Goal: Transaction & Acquisition: Book appointment/travel/reservation

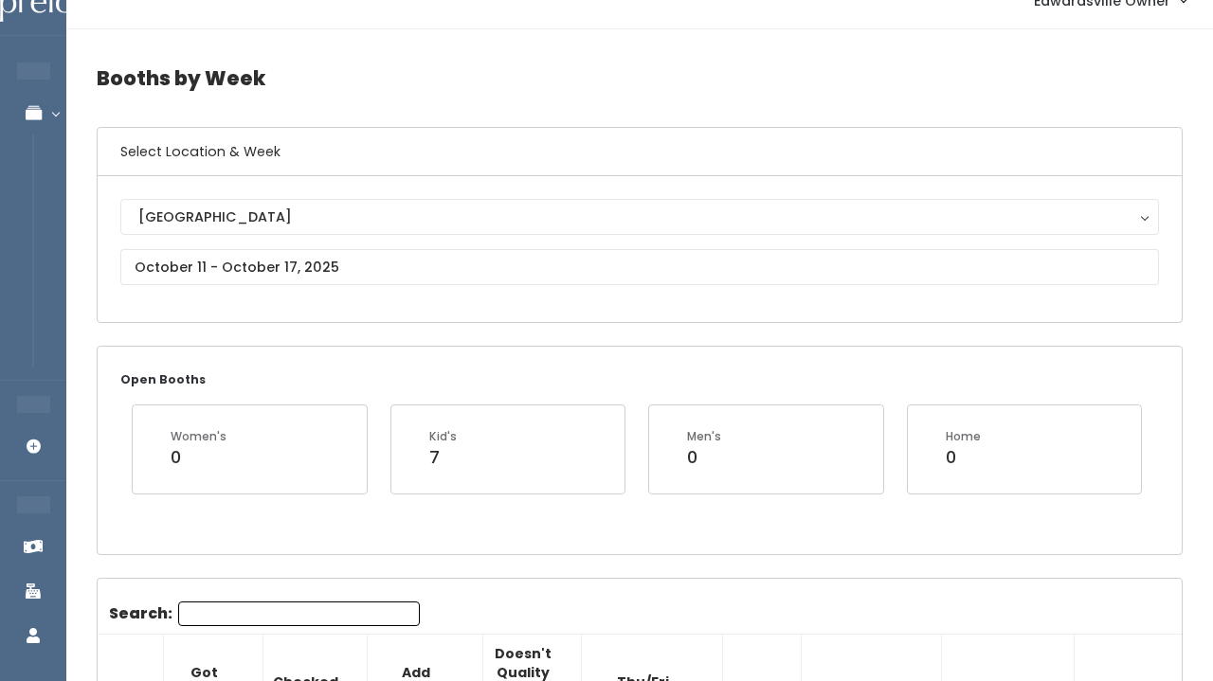
scroll to position [38, 0]
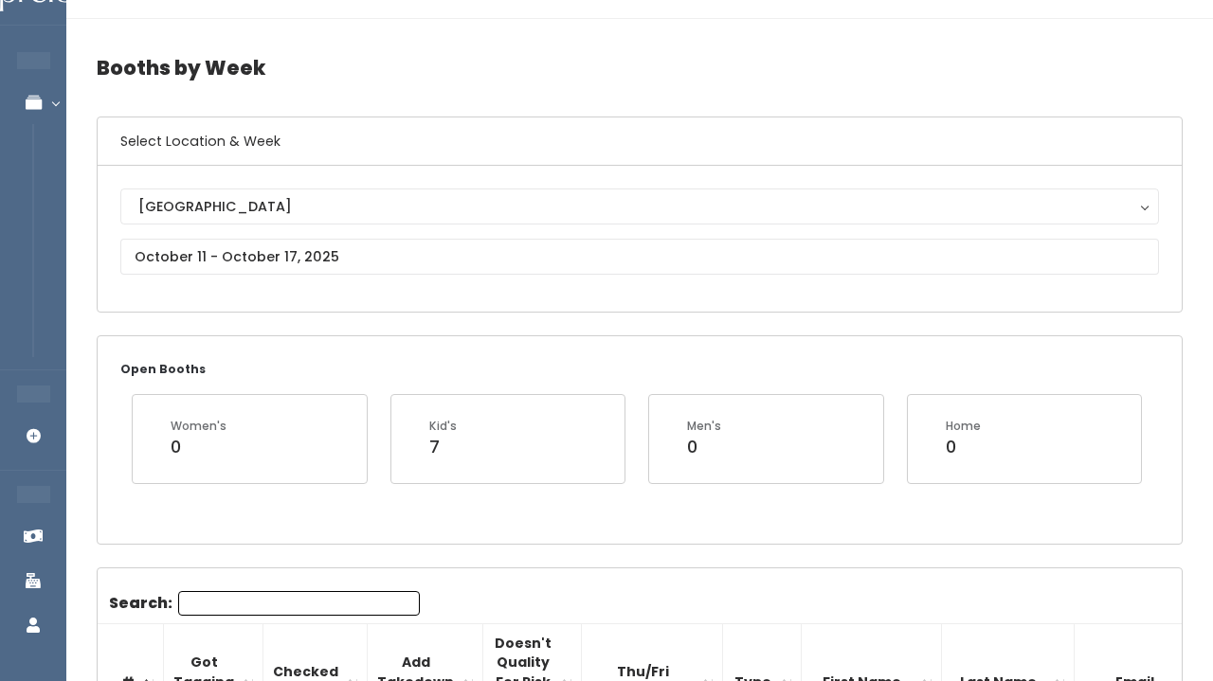
click at [390, 279] on div "Edwardsville Edwardsville" at bounding box center [639, 239] width 1039 height 100
click at [390, 263] on input "text" at bounding box center [639, 257] width 1039 height 36
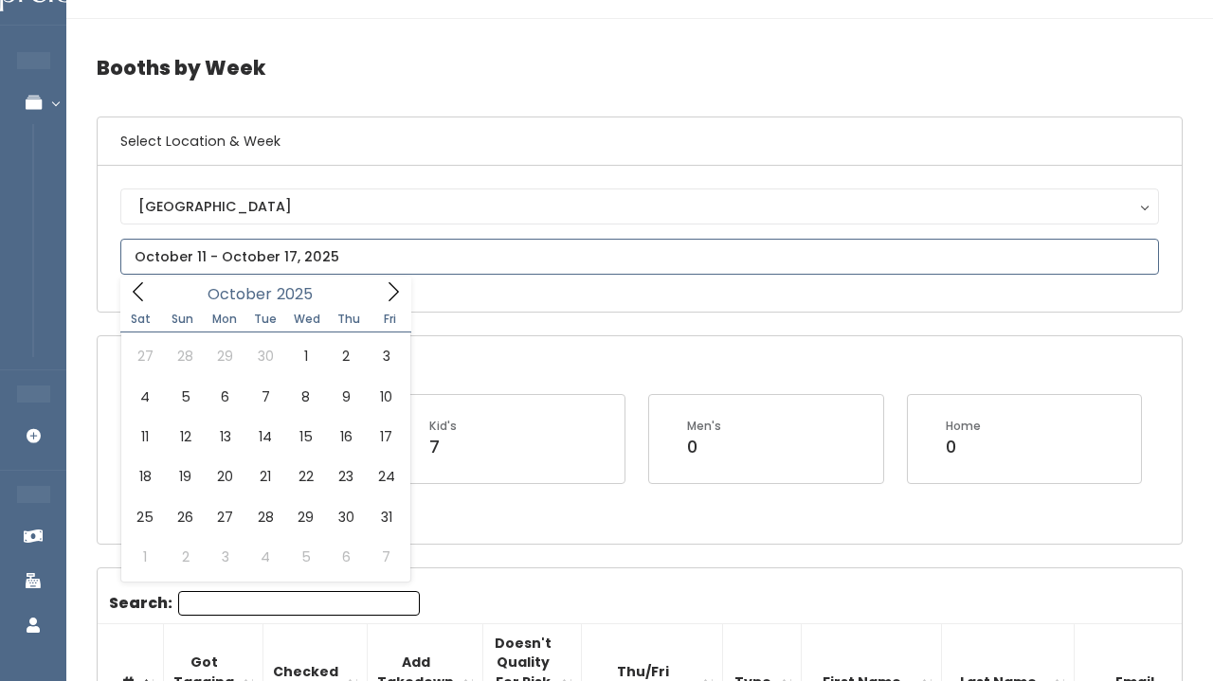
click at [410, 303] on span at bounding box center [393, 291] width 36 height 29
type input "October 4 to October 10"
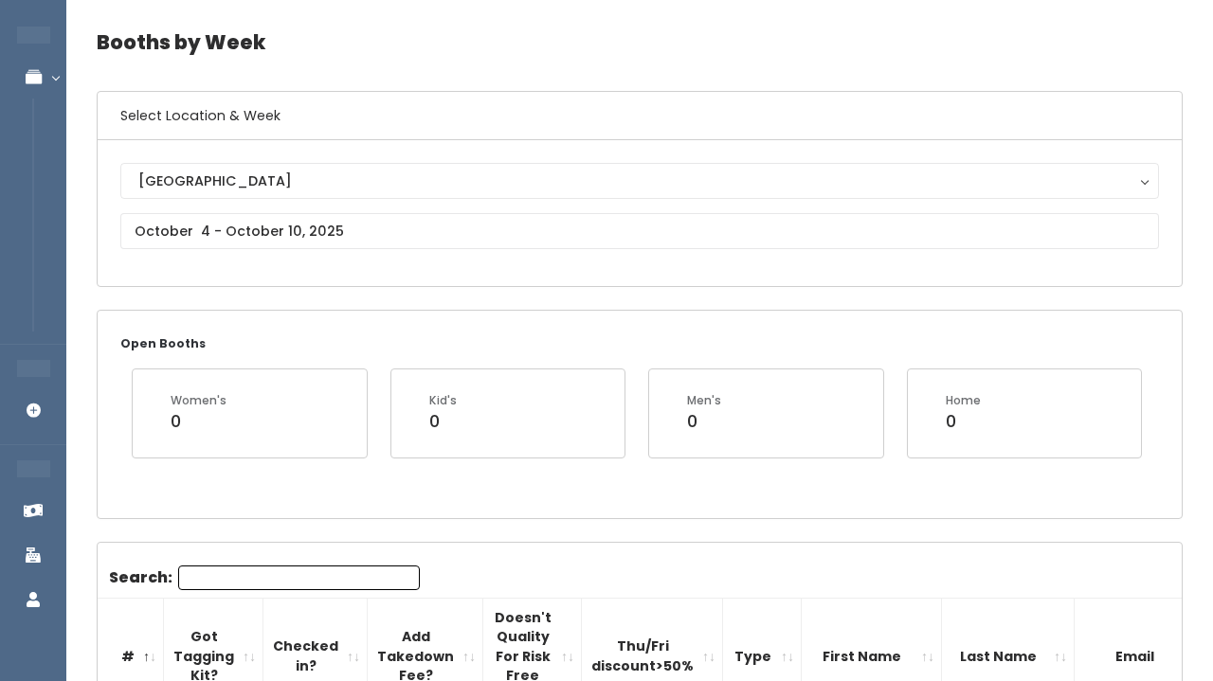
scroll to position [40, 0]
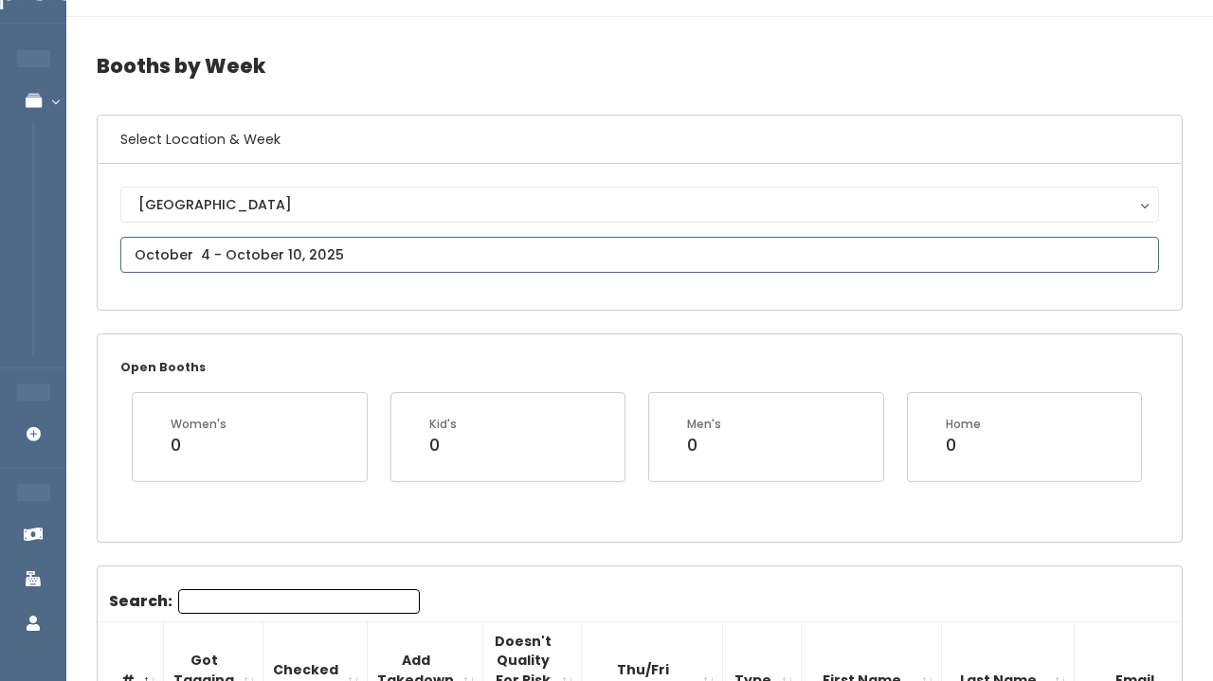
click at [244, 262] on input "text" at bounding box center [639, 255] width 1039 height 36
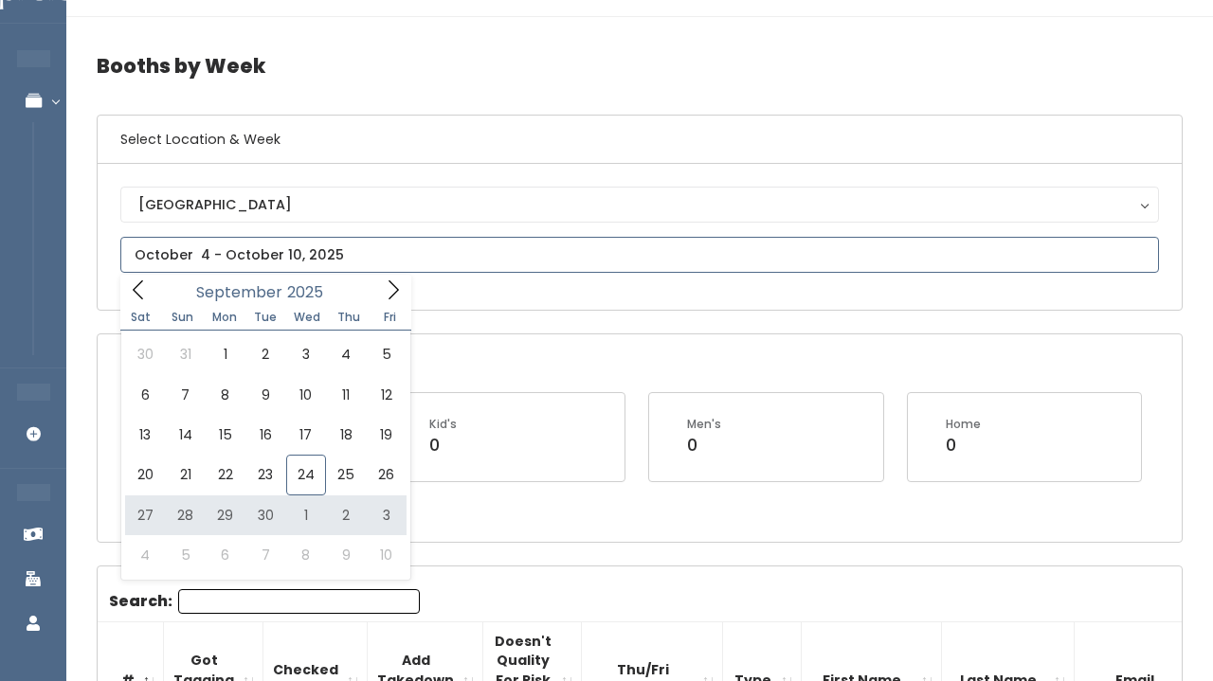
type input "September 27 to October 3"
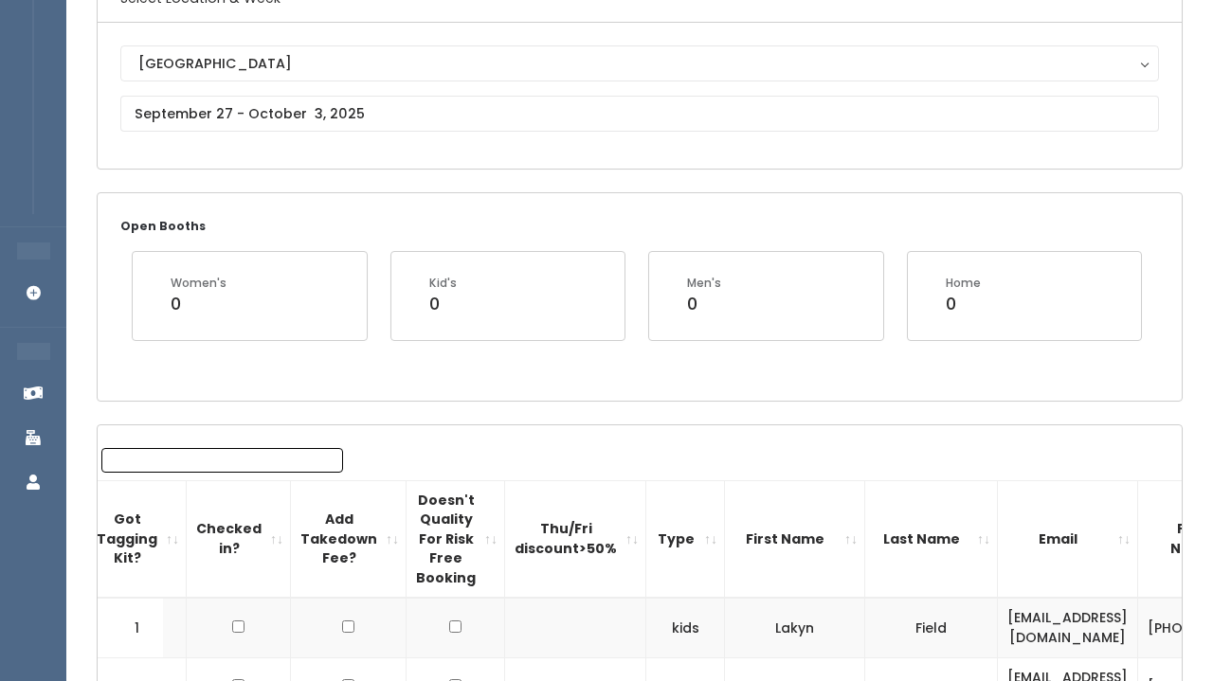
scroll to position [0, 69]
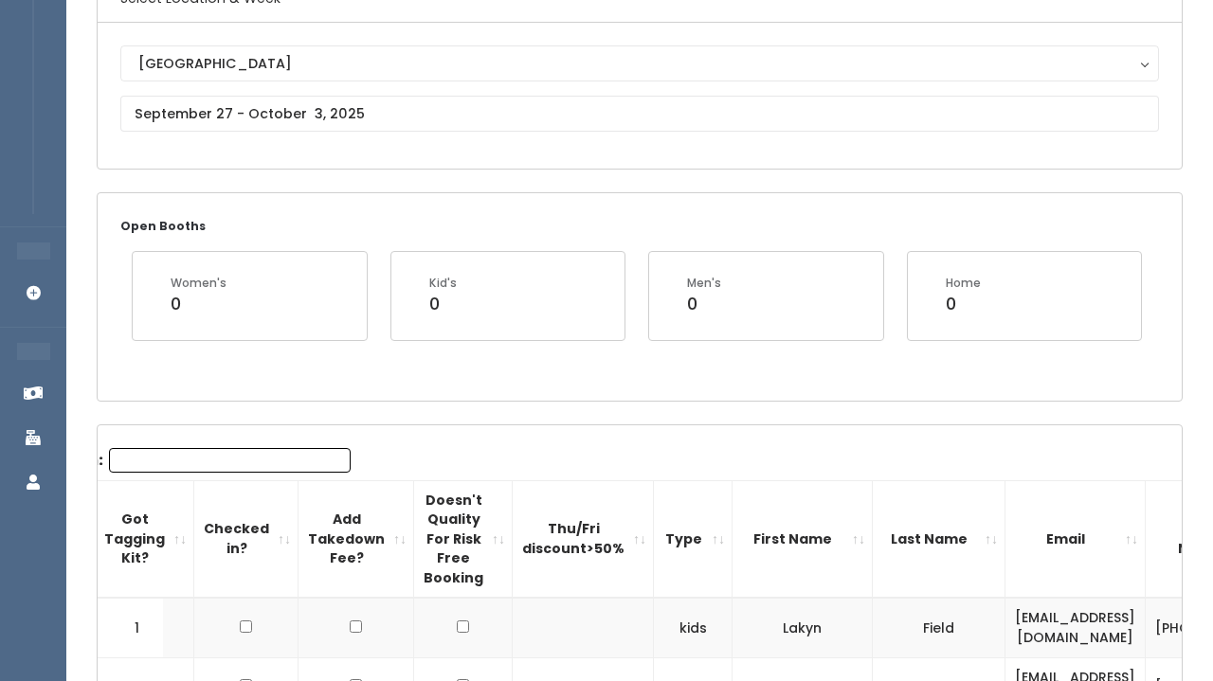
click at [227, 448] on input "Search:" at bounding box center [230, 460] width 242 height 25
type input "h"
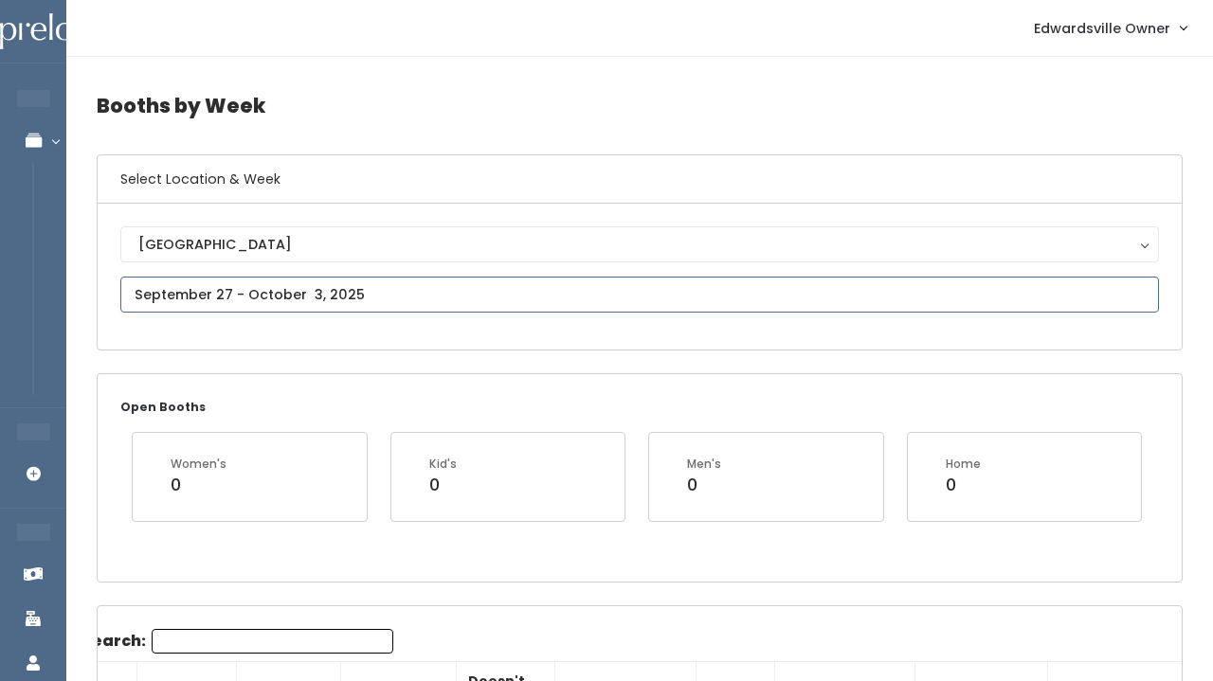
scroll to position [0, 0]
click at [335, 278] on input "text" at bounding box center [639, 295] width 1039 height 36
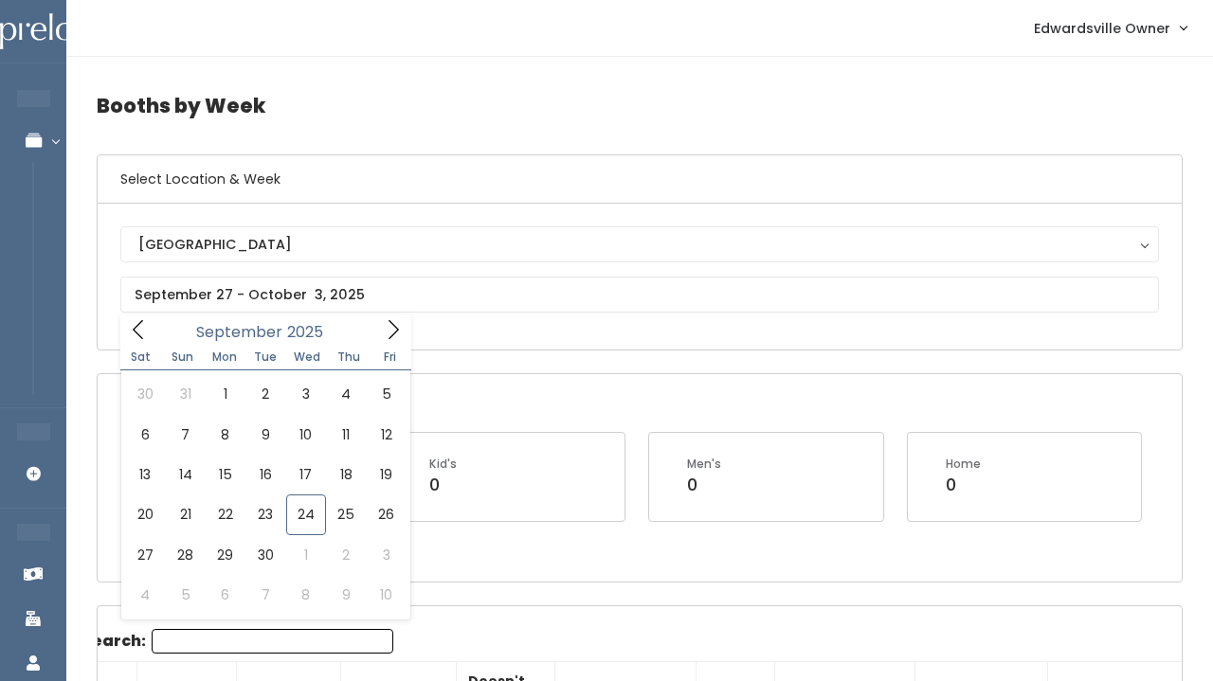
click at [522, 343] on div "Edwardsville Edwardsville" at bounding box center [640, 277] width 1084 height 146
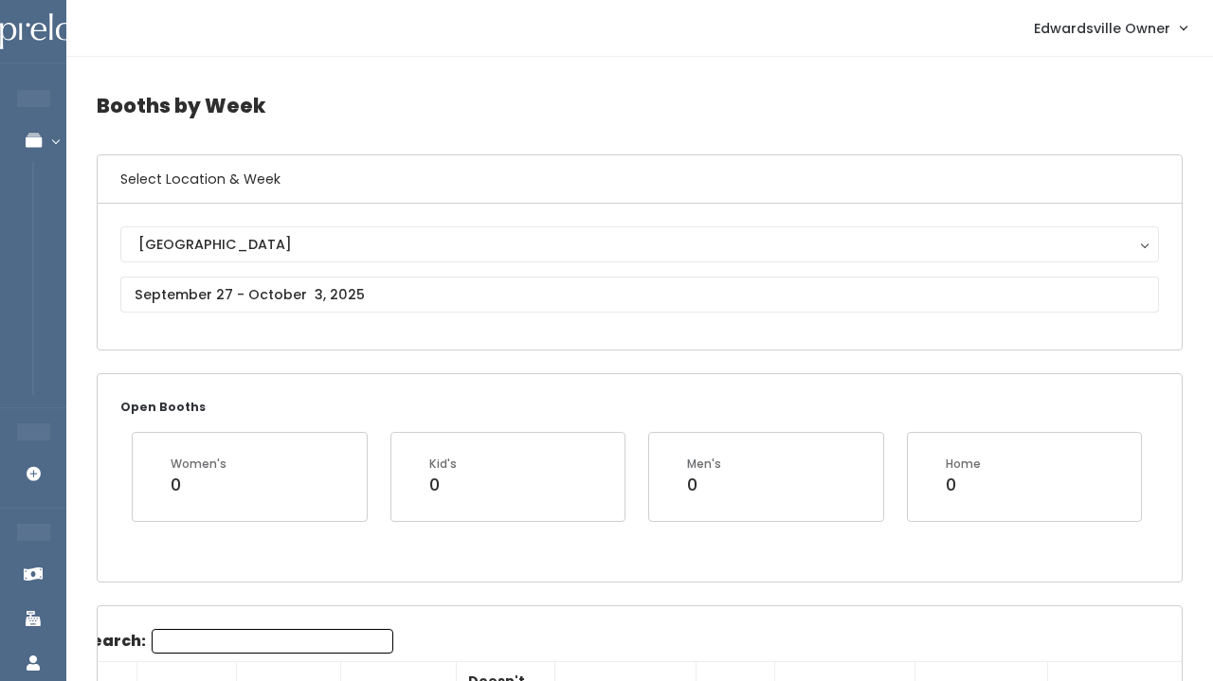
scroll to position [1, 0]
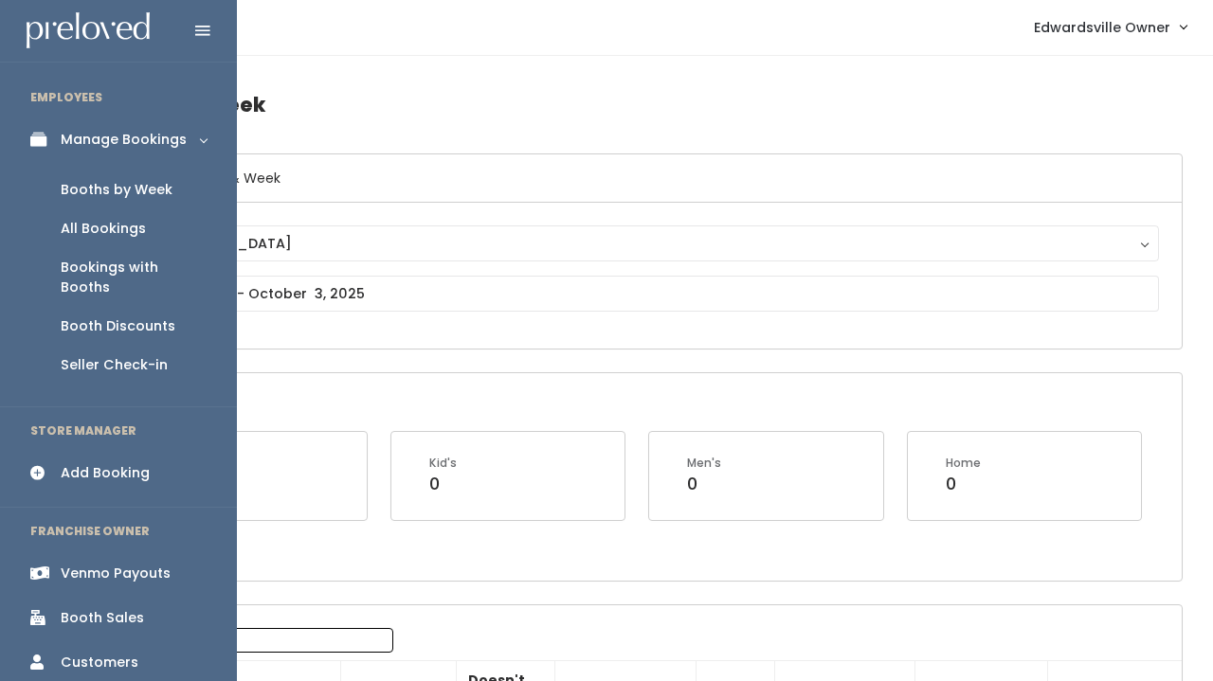
click at [99, 235] on div "All Bookings" at bounding box center [103, 229] width 85 height 20
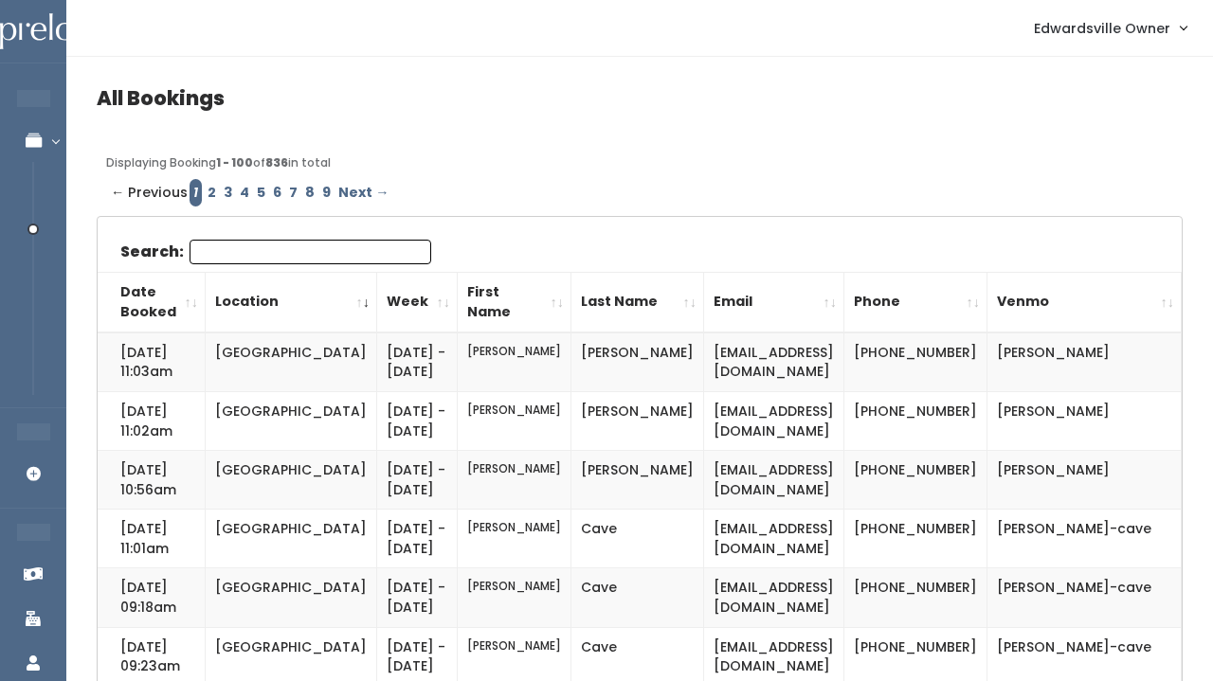
click at [313, 241] on input "Search:" at bounding box center [311, 252] width 242 height 25
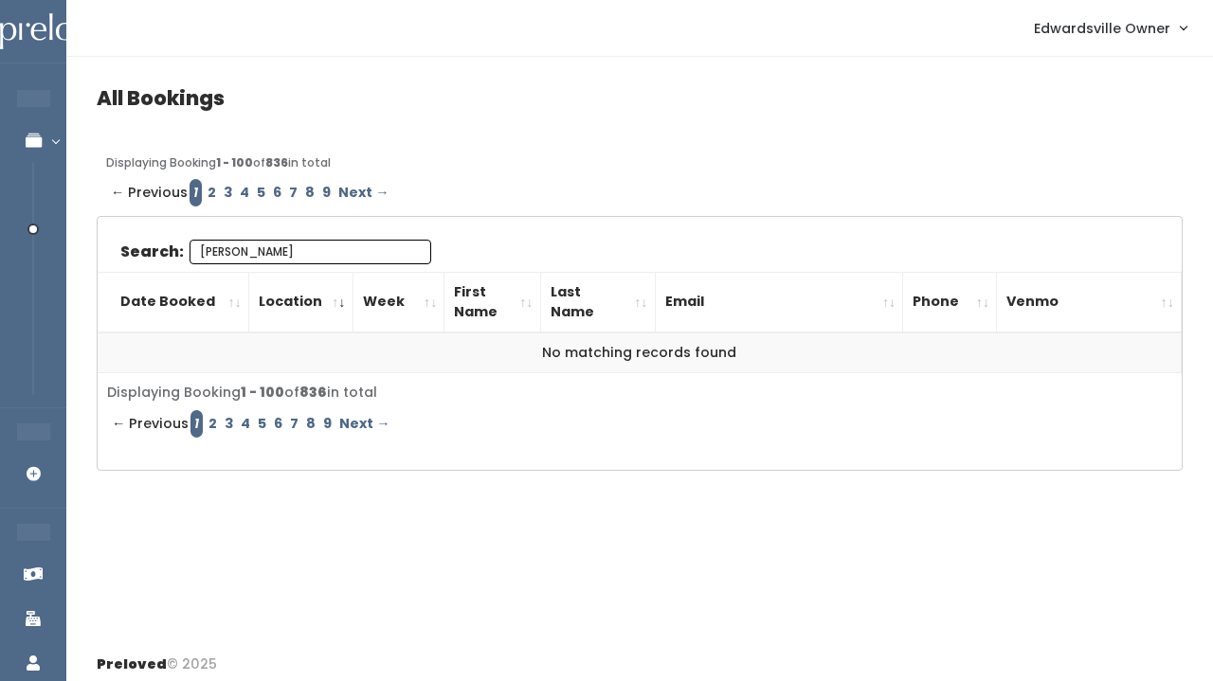
type input "heather"
click at [209, 189] on link "2" at bounding box center [212, 192] width 16 height 27
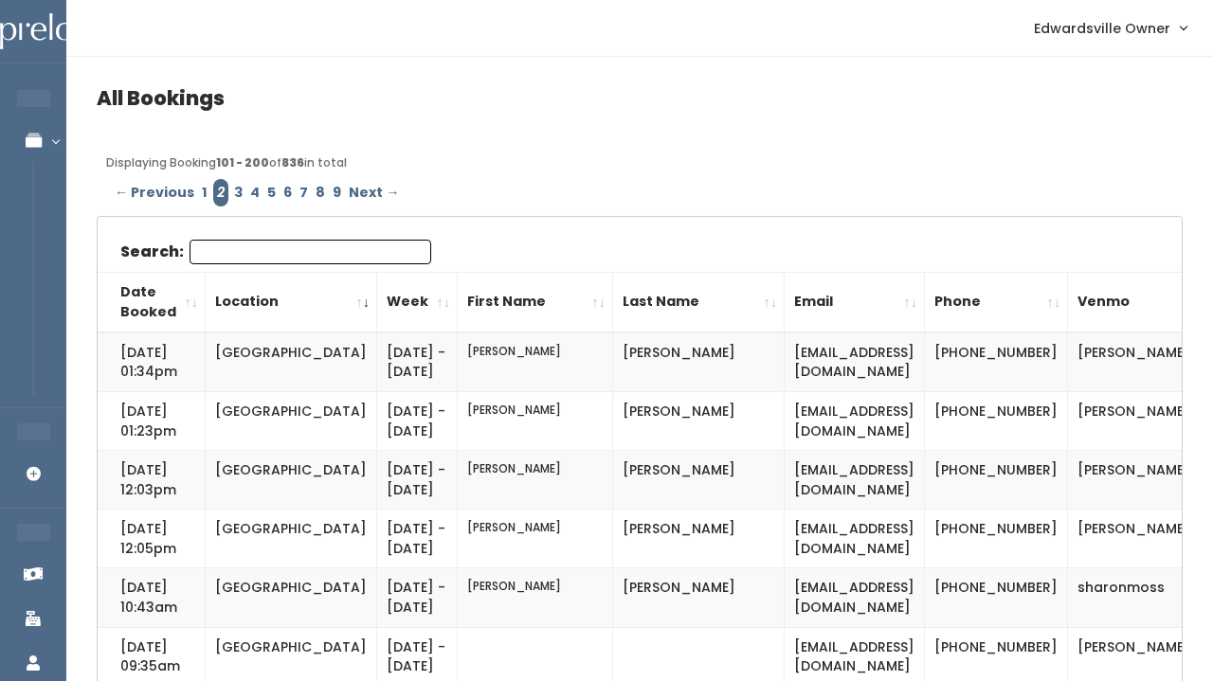
click at [247, 254] on input "Search:" at bounding box center [311, 252] width 242 height 25
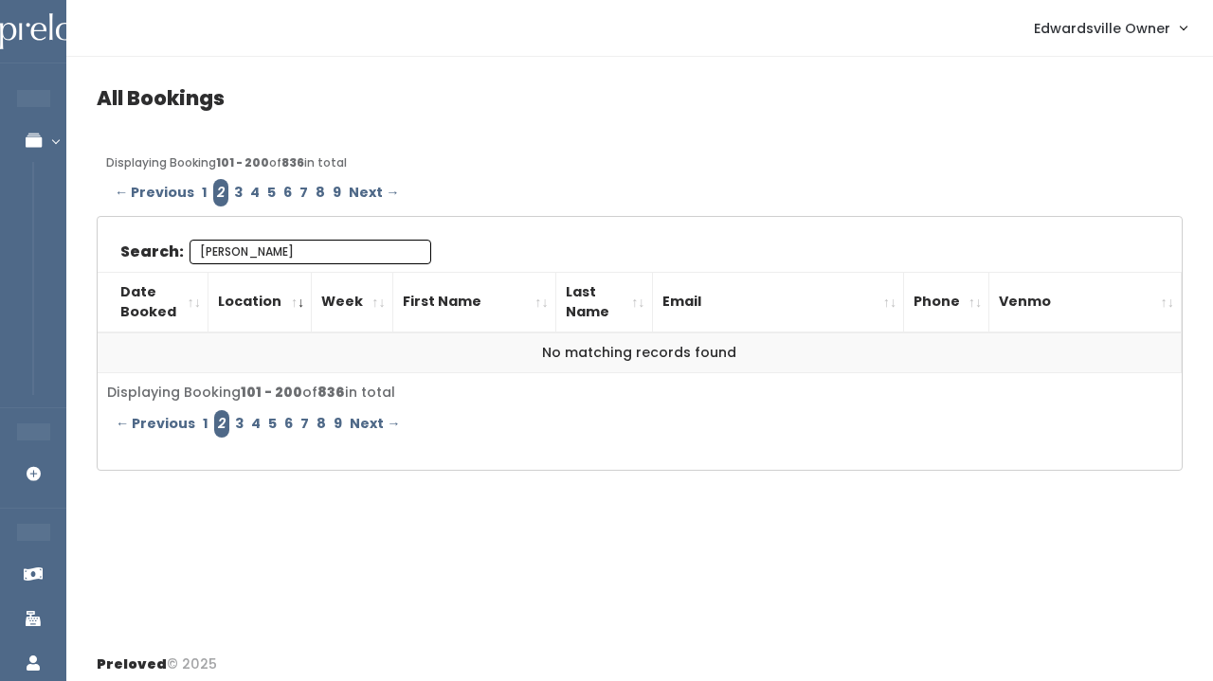
type input "[PERSON_NAME]"
click at [230, 194] on link "3" at bounding box center [238, 192] width 16 height 27
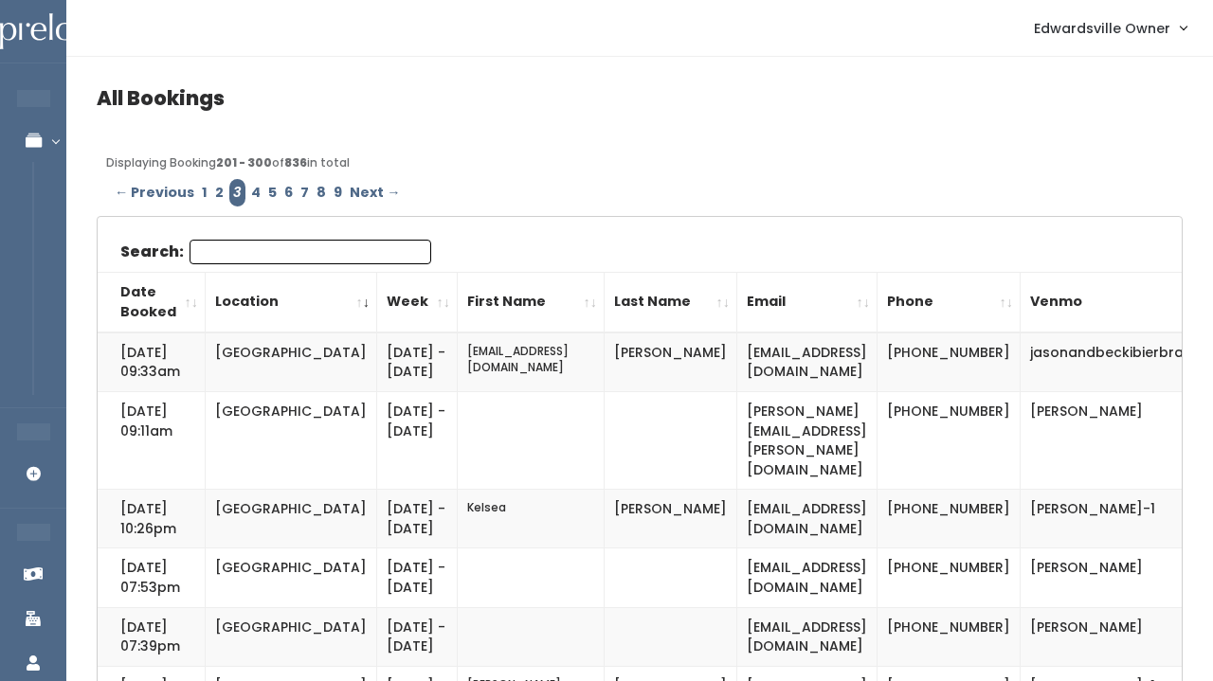
click at [250, 249] on input "Search:" at bounding box center [311, 252] width 242 height 25
type input "h"
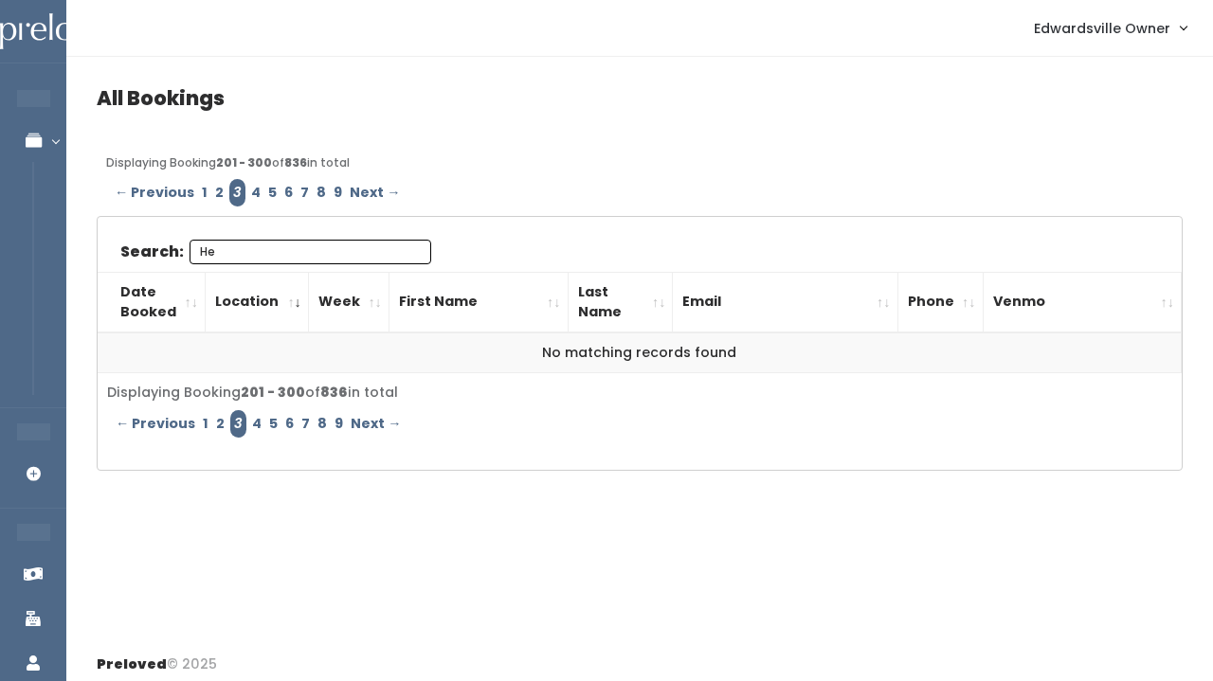
type input "H"
type input "[PERSON_NAME]"
click at [247, 191] on link "4" at bounding box center [255, 192] width 17 height 27
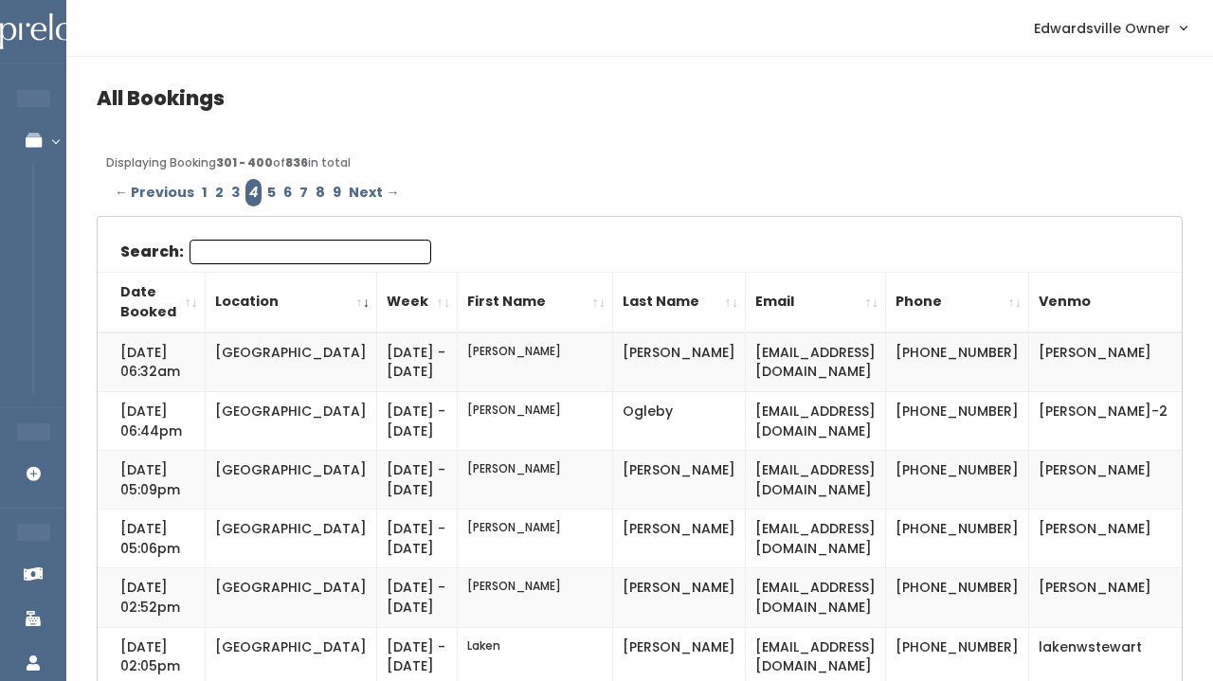
click at [246, 251] on input "Search:" at bounding box center [311, 252] width 242 height 25
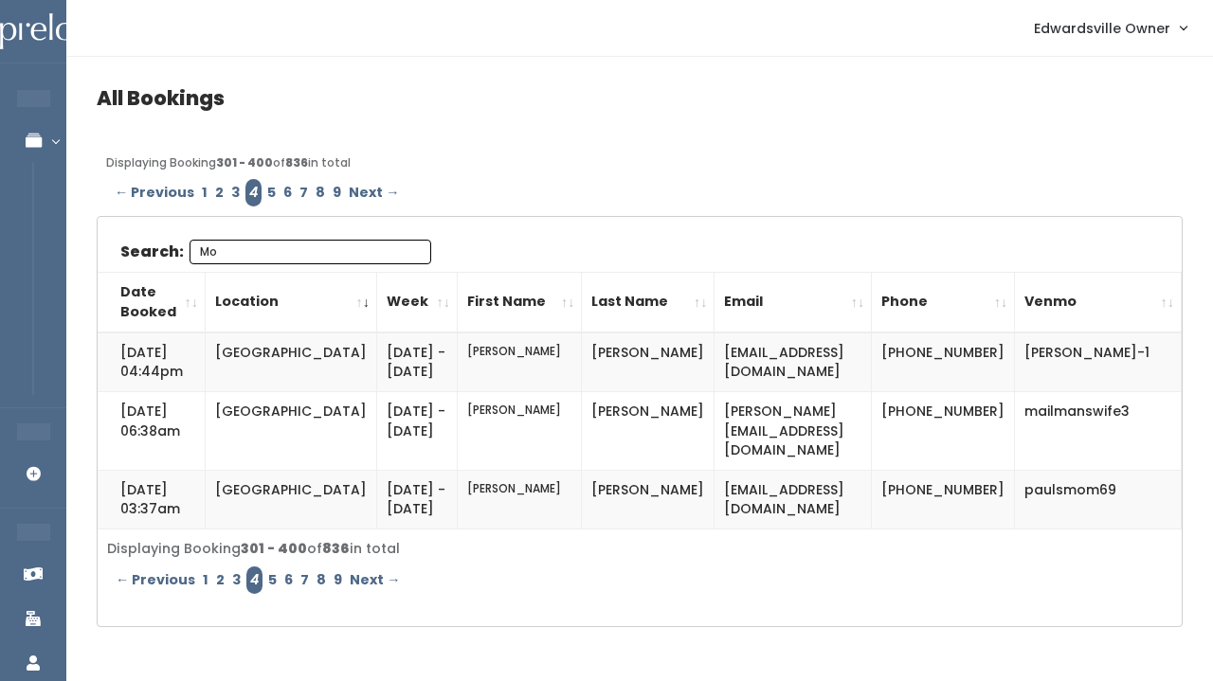
type input "M"
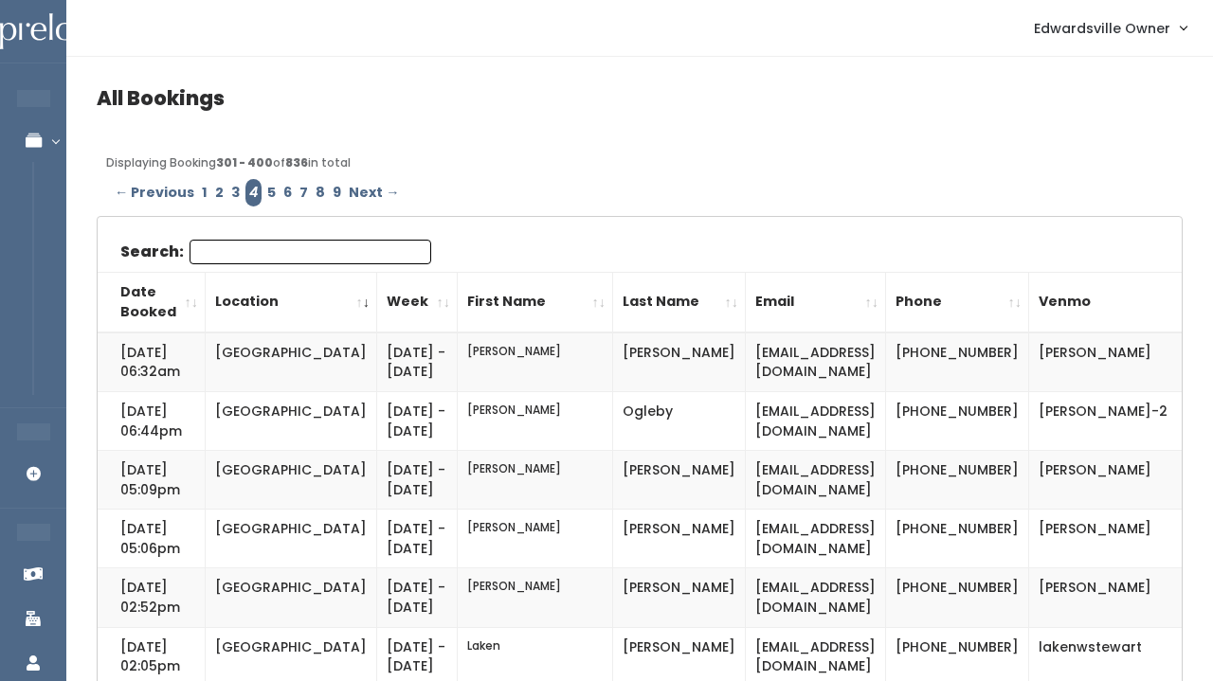
click at [266, 197] on link "5" at bounding box center [271, 192] width 16 height 27
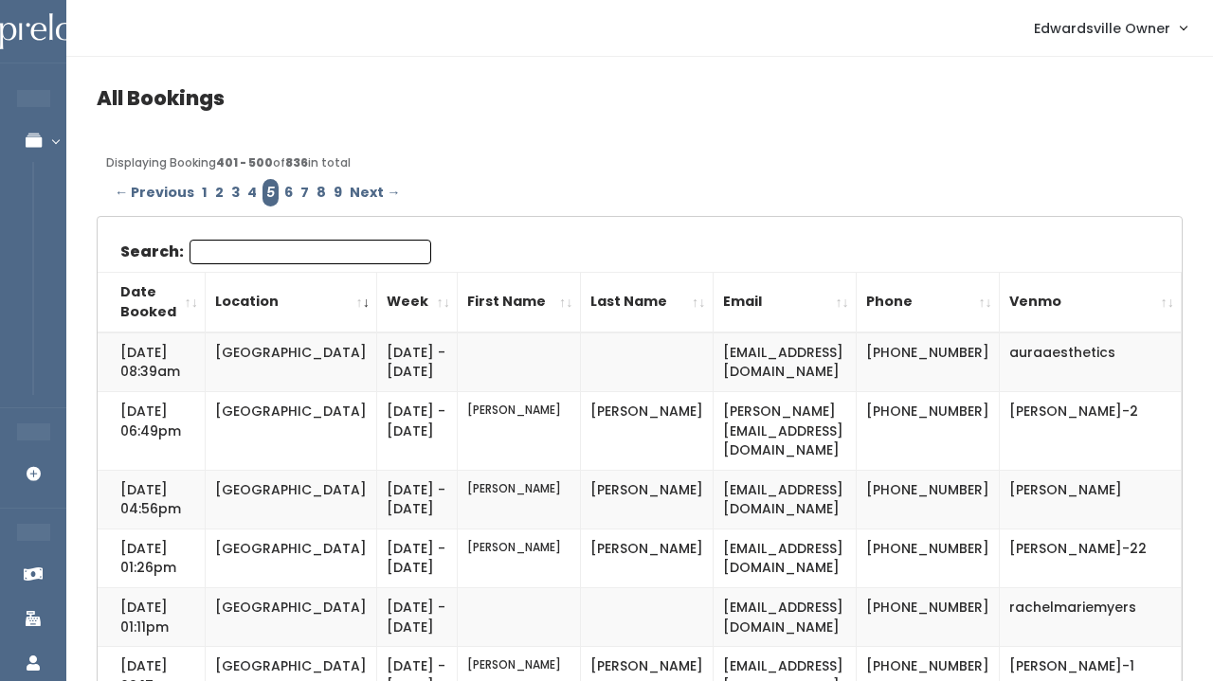
click at [258, 251] on input "Search:" at bounding box center [311, 252] width 242 height 25
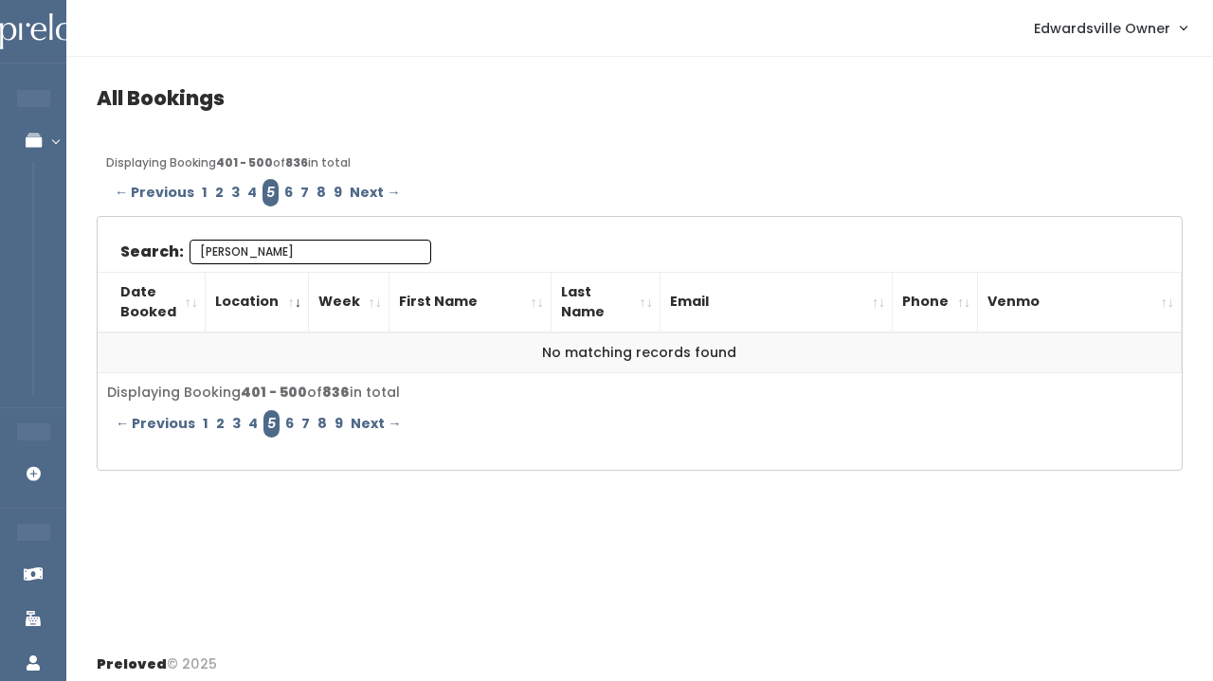
type input "mohr"
click at [285, 191] on link "6" at bounding box center [289, 192] width 16 height 27
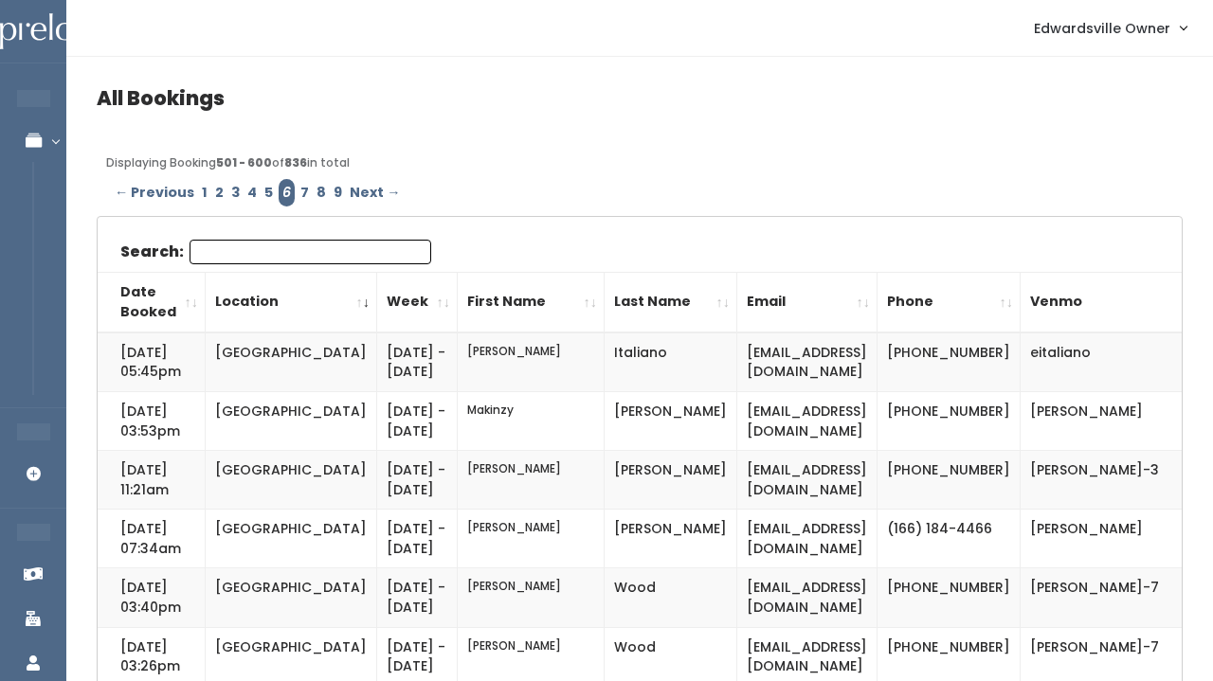
click at [274, 248] on input "Search:" at bounding box center [311, 252] width 242 height 25
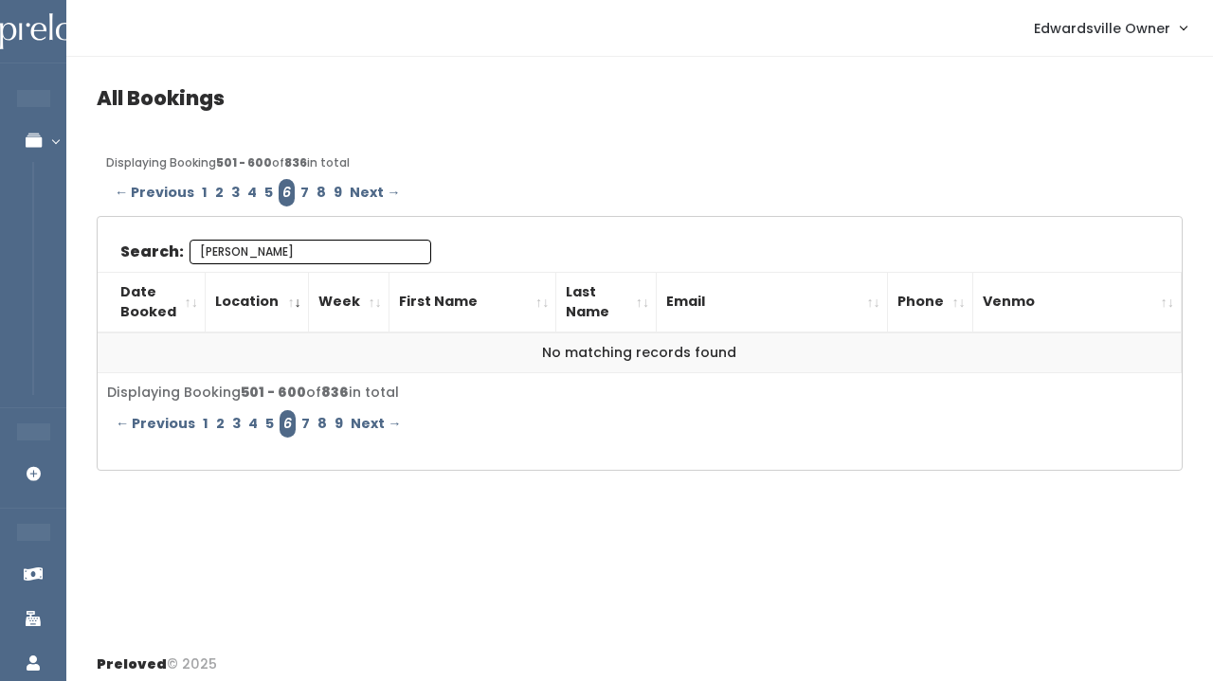
type input "[PERSON_NAME]"
click at [300, 190] on link "7" at bounding box center [305, 192] width 16 height 27
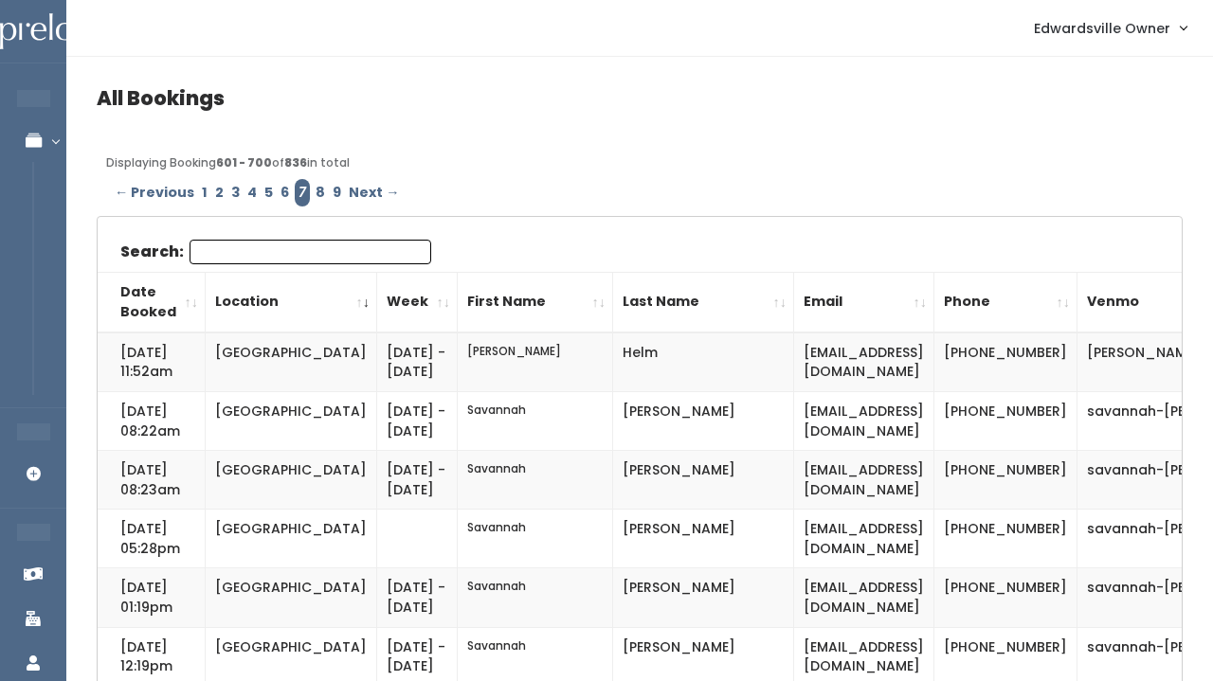
click at [290, 258] on input "Search:" at bounding box center [311, 252] width 242 height 25
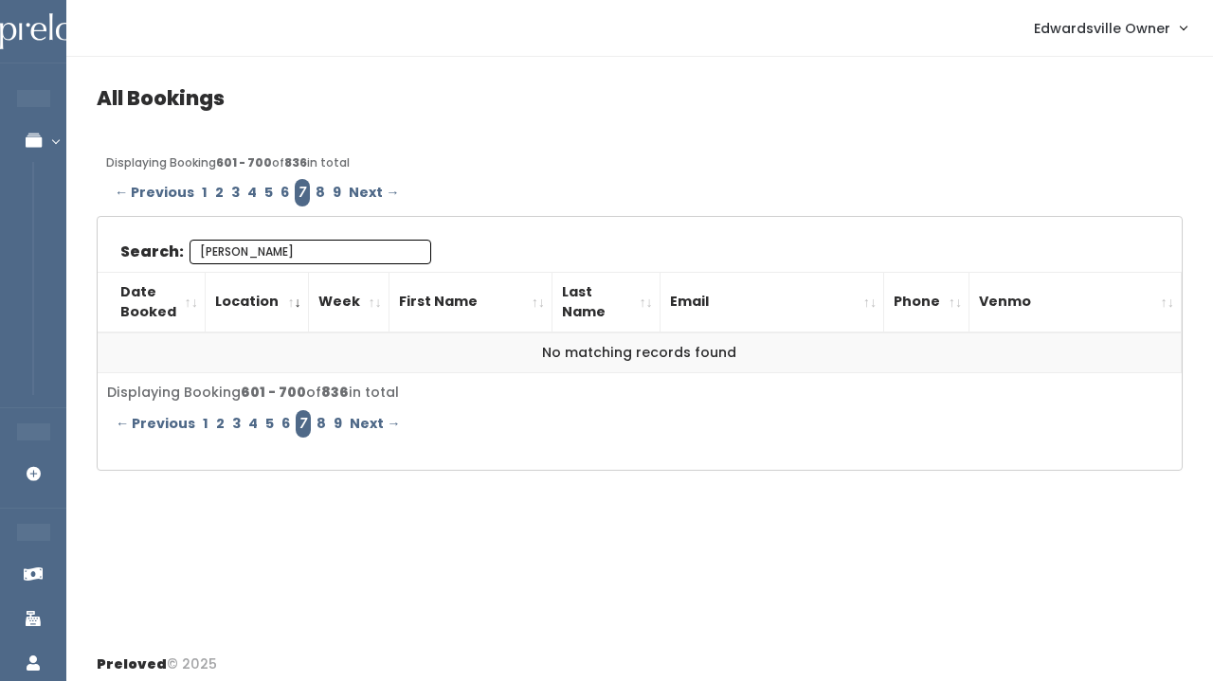
type input "[PERSON_NAME]"
click at [312, 190] on link "8" at bounding box center [320, 192] width 17 height 27
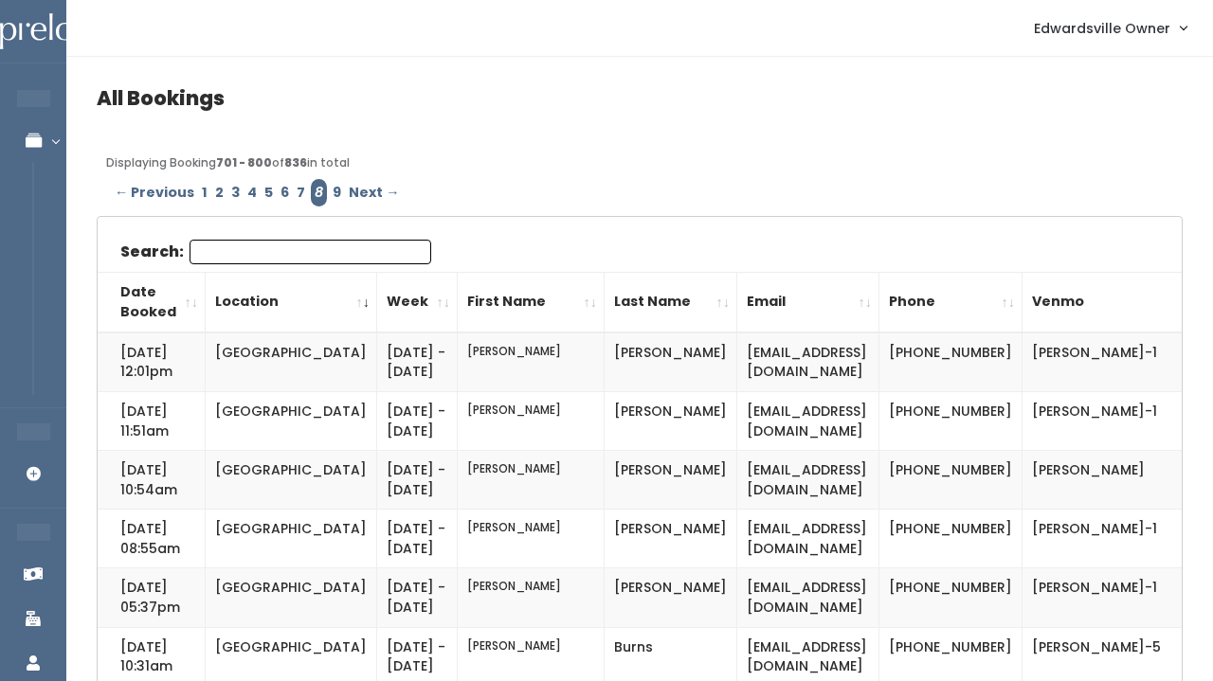
click at [296, 248] on input "Search:" at bounding box center [311, 252] width 242 height 25
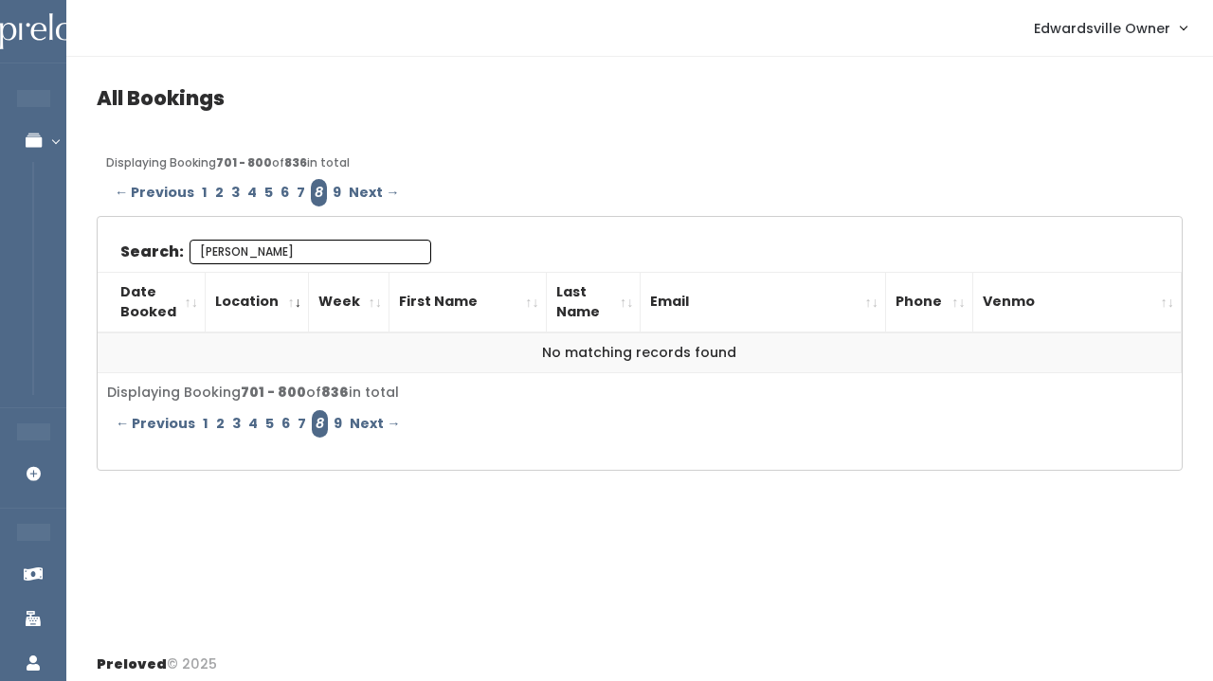
type input "[PERSON_NAME]"
click at [331, 190] on link "9" at bounding box center [337, 192] width 16 height 27
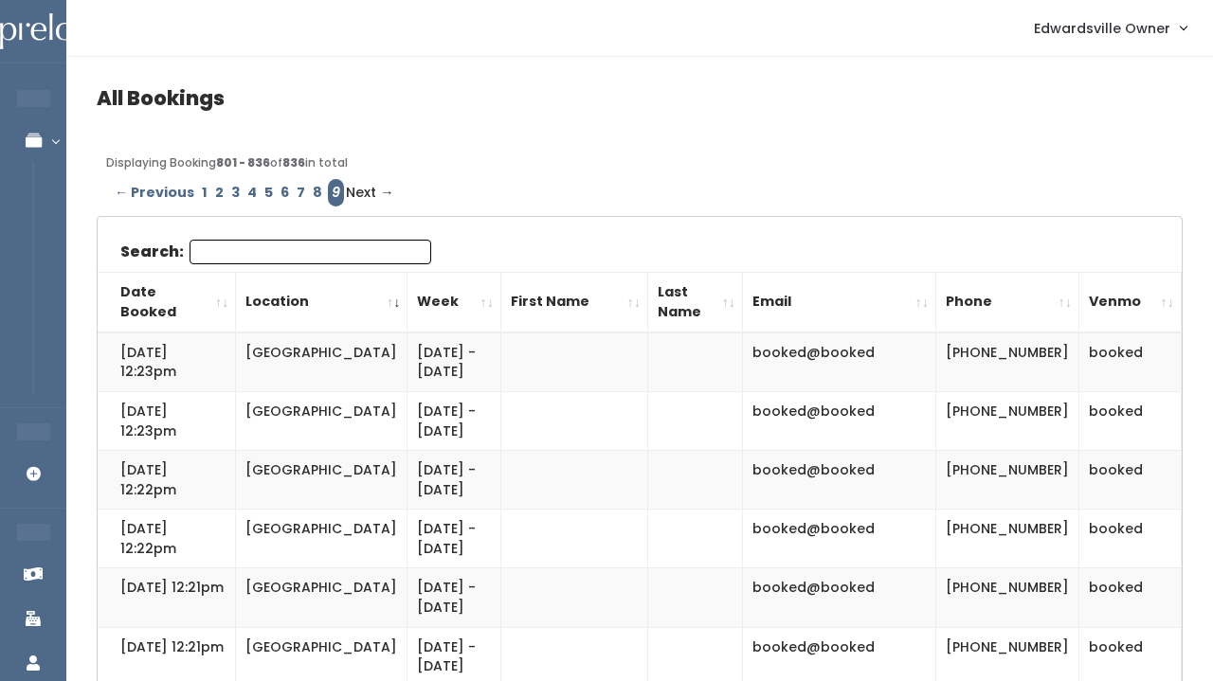
click at [328, 249] on input "Search:" at bounding box center [311, 252] width 242 height 25
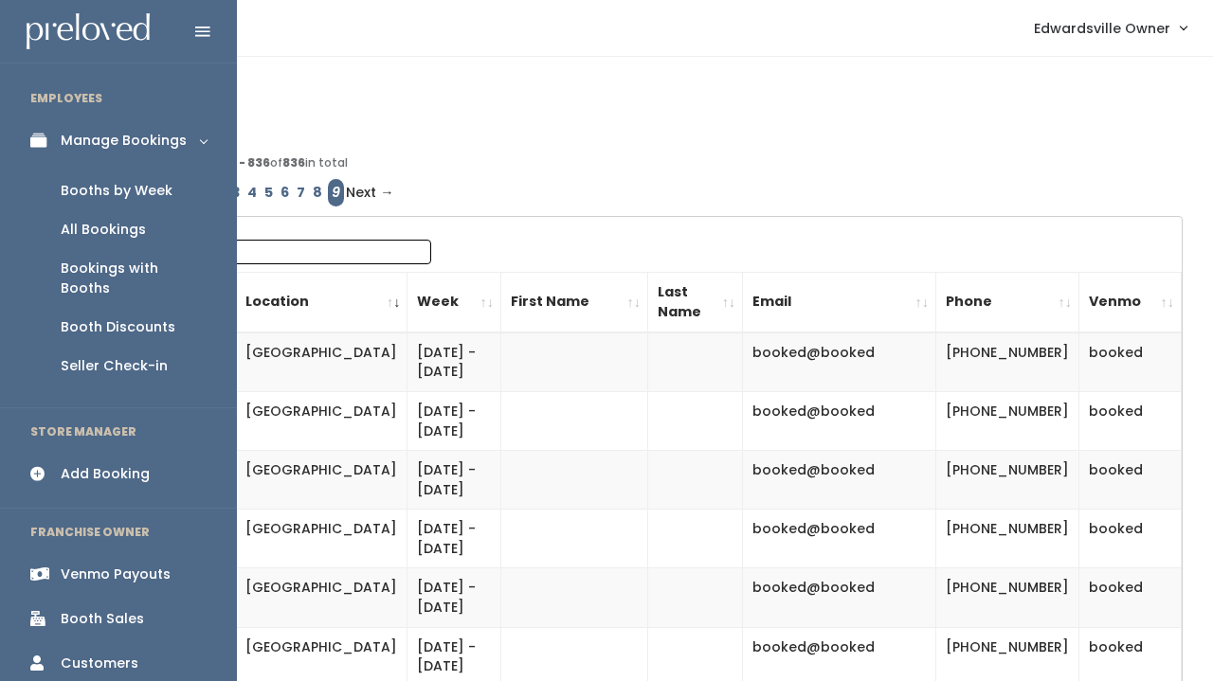
click at [132, 217] on link "All Bookings" at bounding box center [118, 229] width 237 height 39
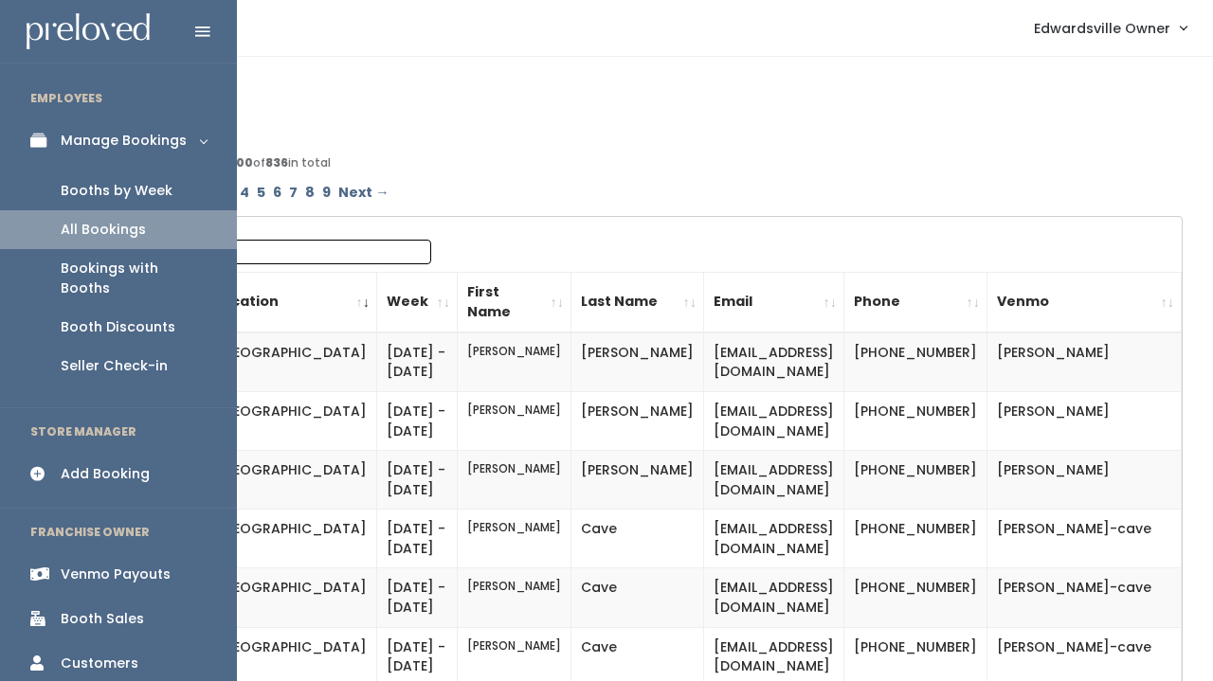
click at [114, 172] on link "Booths by Week" at bounding box center [118, 191] width 237 height 39
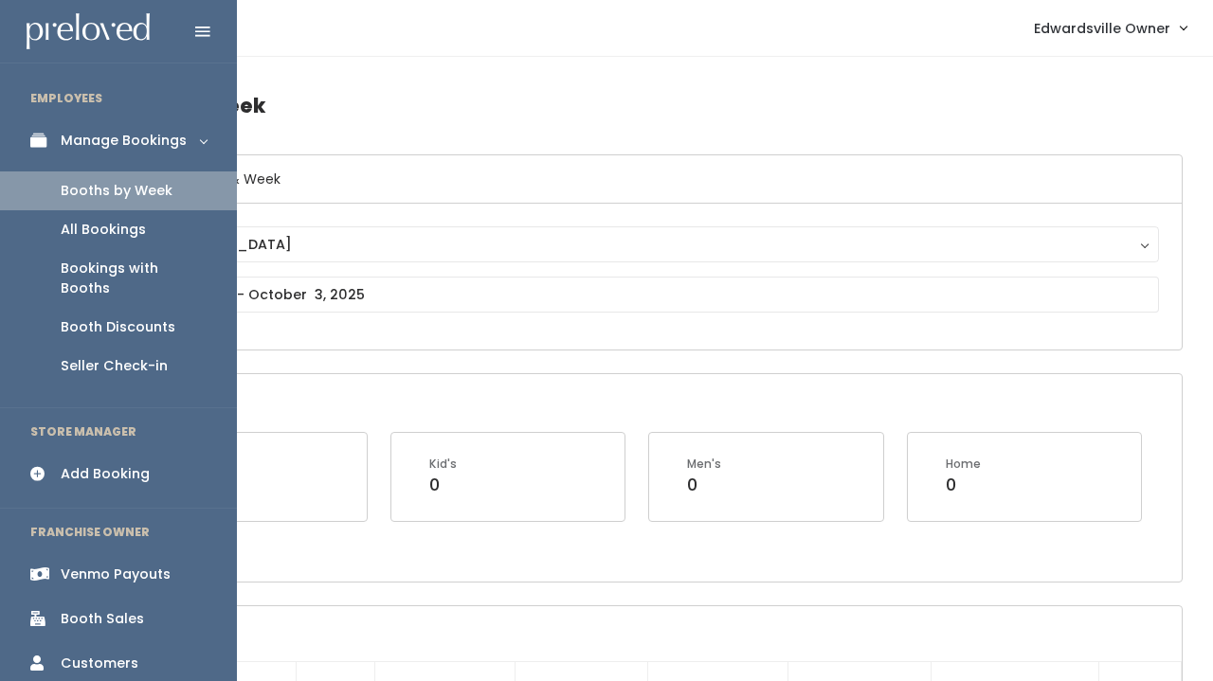
click at [50, 466] on icon at bounding box center [43, 474] width 27 height 16
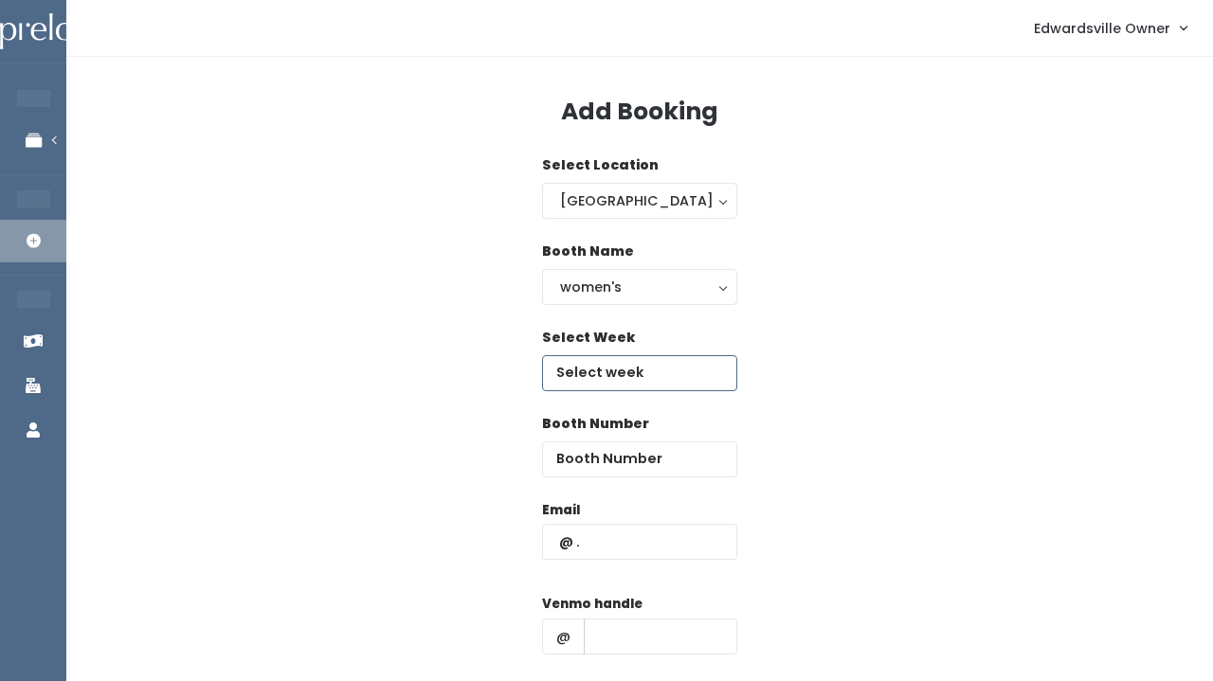
click at [626, 374] on input "text" at bounding box center [639, 373] width 195 height 36
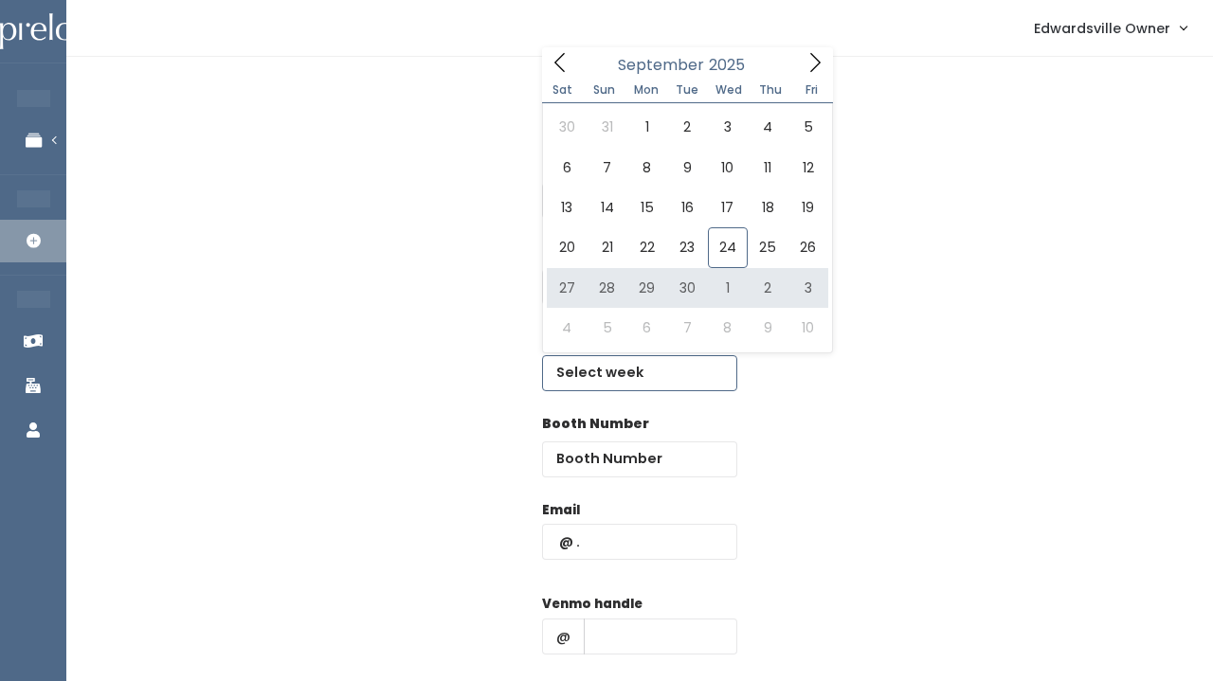
type input "[DATE] to [DATE]"
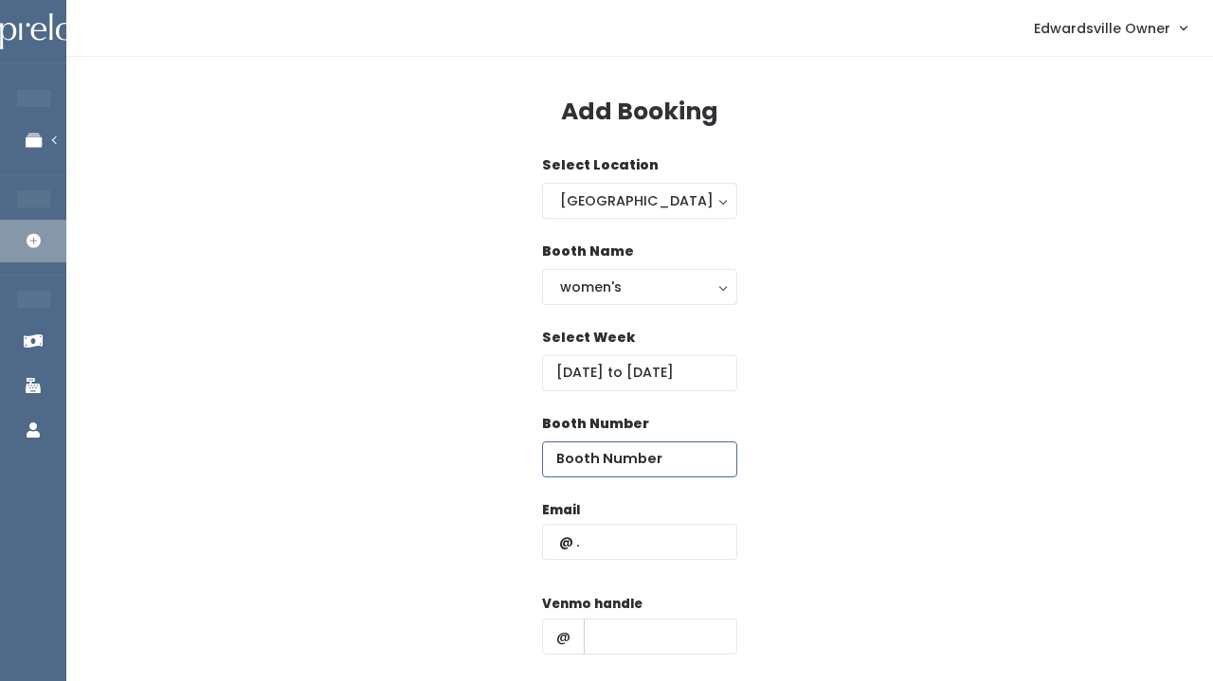
click at [626, 456] on input "number" at bounding box center [639, 460] width 195 height 36
type input "13"
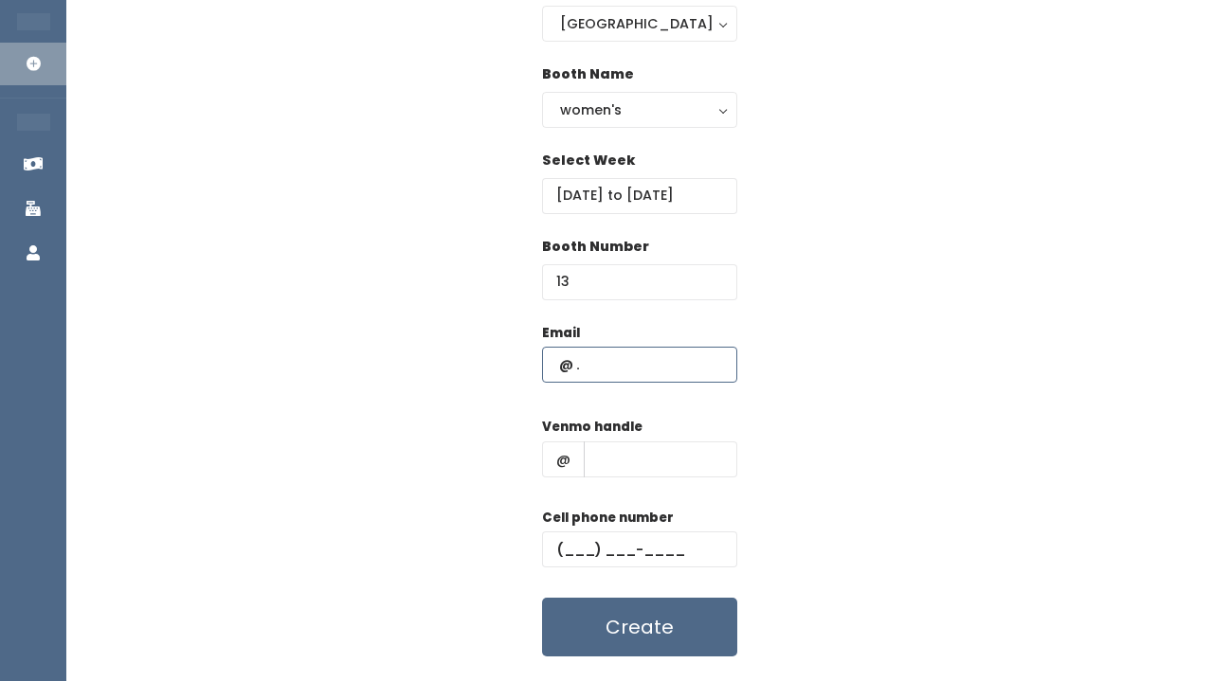
scroll to position [197, 0]
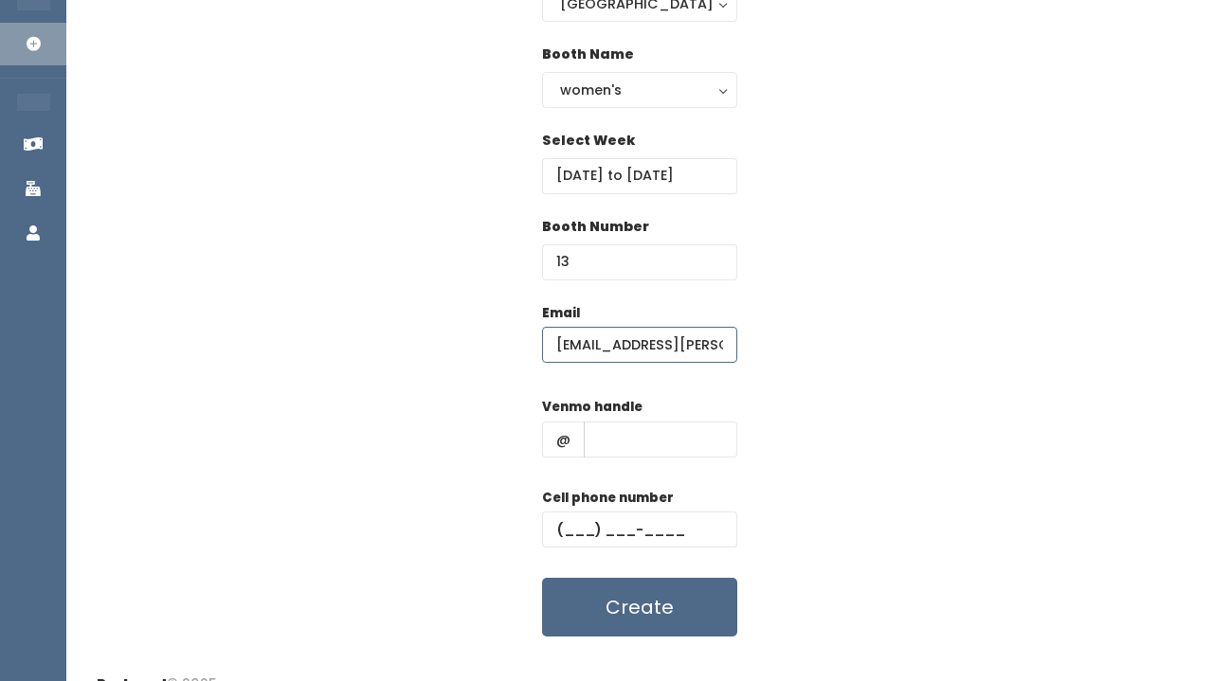
type input "heather.mohr@gmail.com"
click at [657, 444] on input "text" at bounding box center [661, 440] width 154 height 36
type input "heather-mohr-7"
type input "(314) 488-7150"
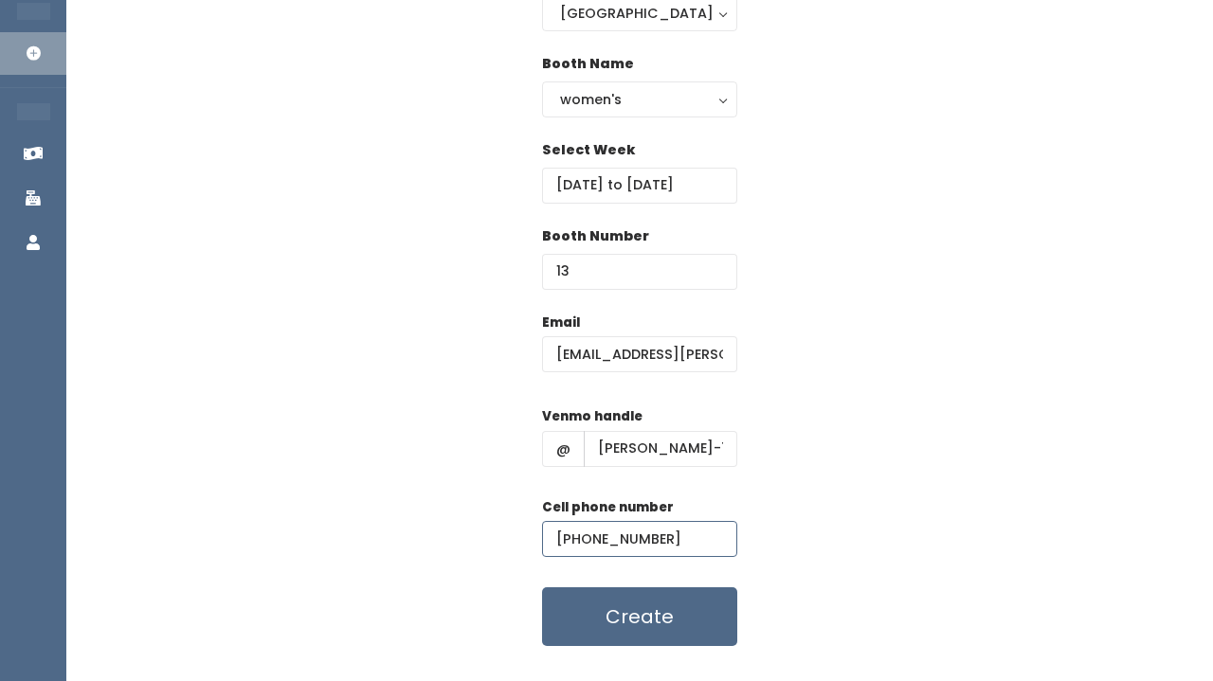
scroll to position [195, 0]
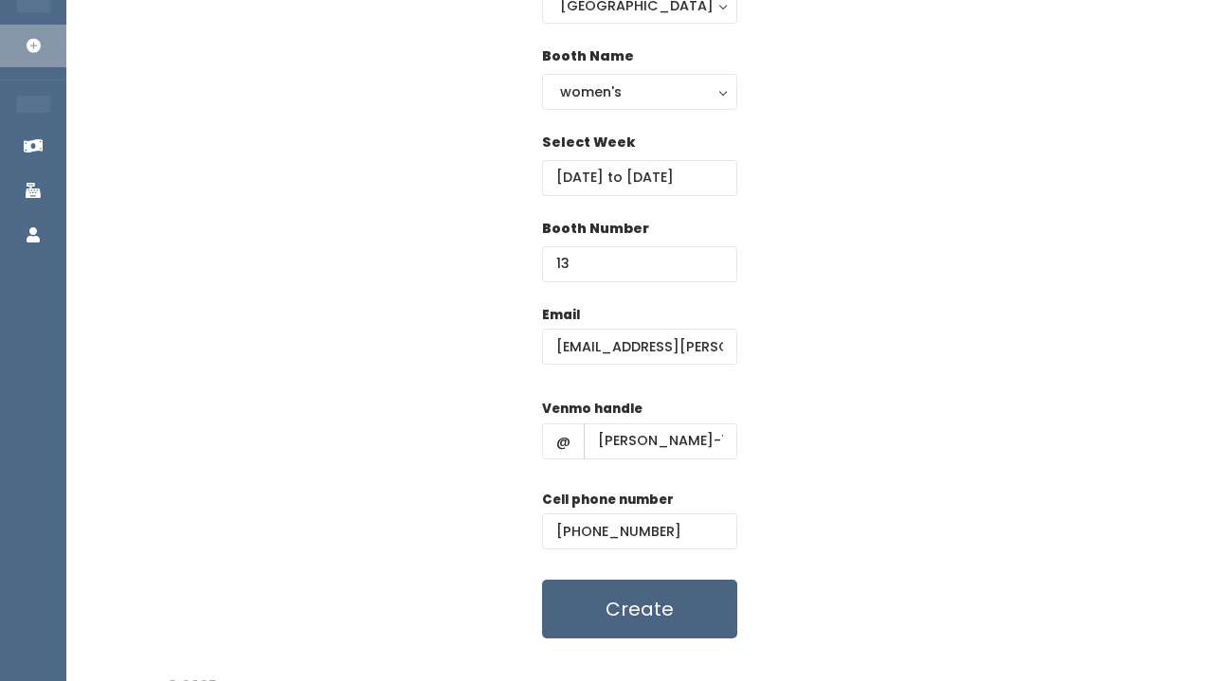
click at [620, 634] on button "Create" at bounding box center [639, 609] width 195 height 59
